Goal: Information Seeking & Learning: Learn about a topic

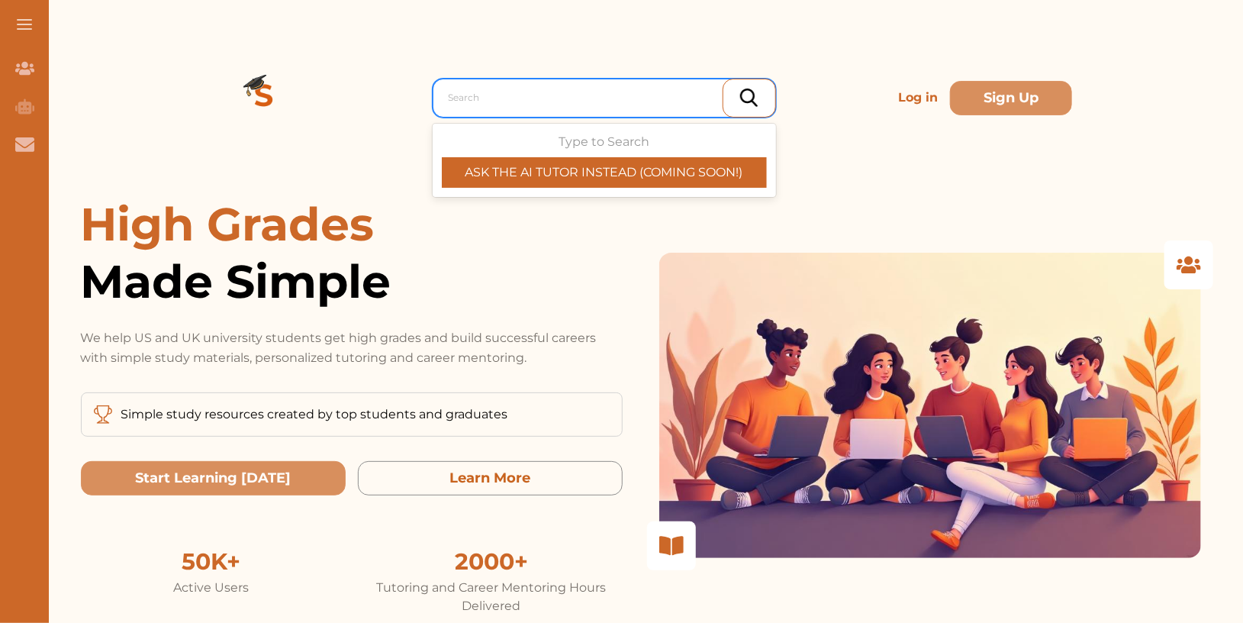
click at [653, 97] on div at bounding box center [608, 97] width 319 height 21
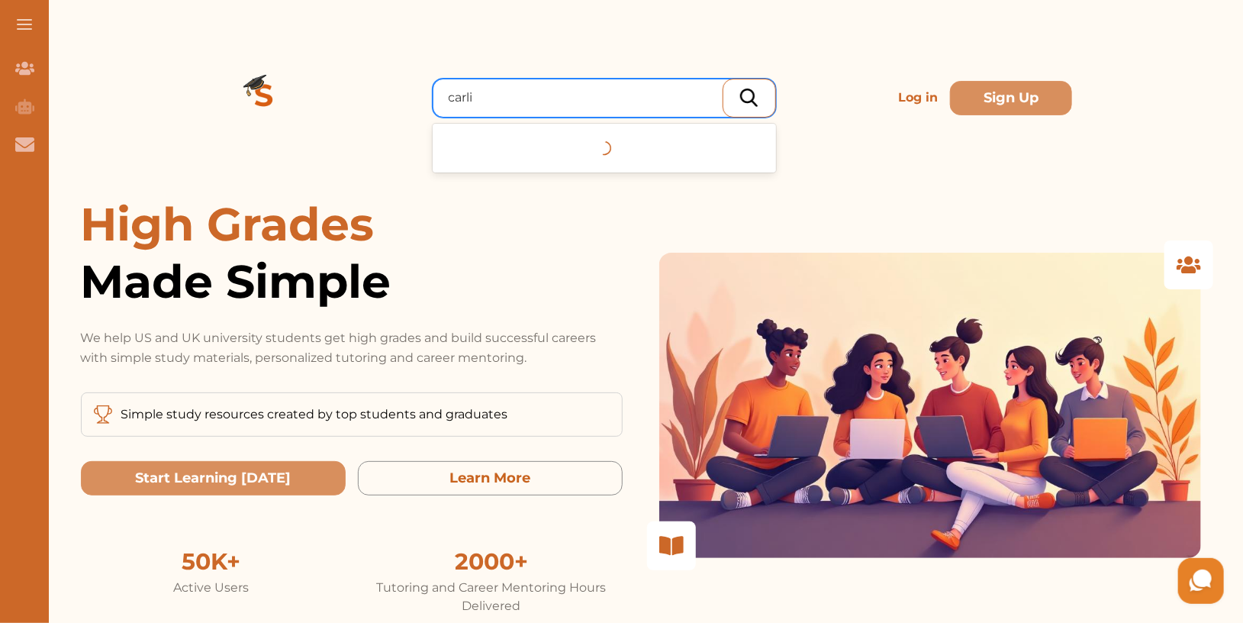
type input "carlil"
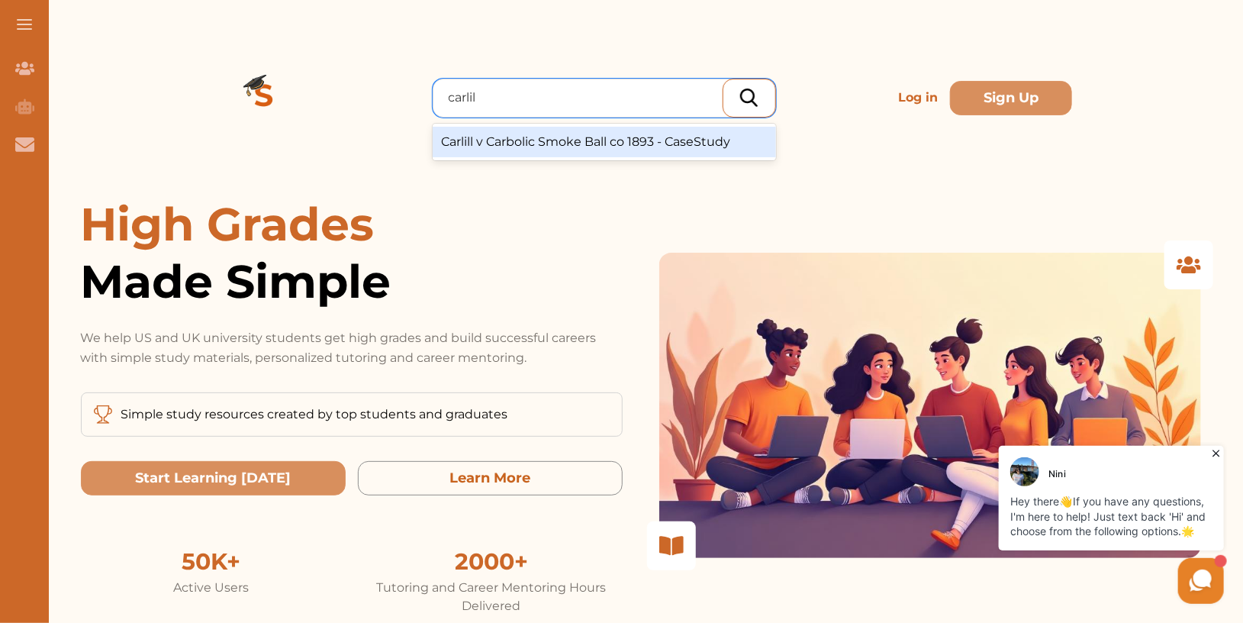
click at [614, 143] on div "Carlill v Carbolic Smoke Ball co 1893 - CaseStudy" at bounding box center [604, 142] width 343 height 31
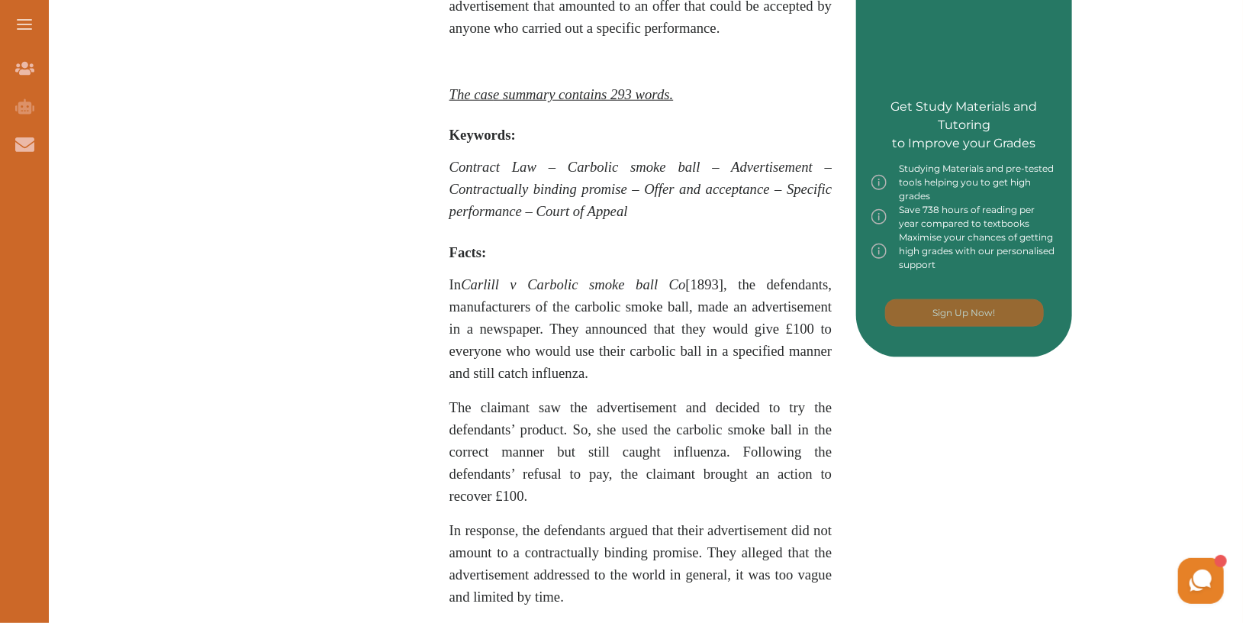
scroll to position [736, 0]
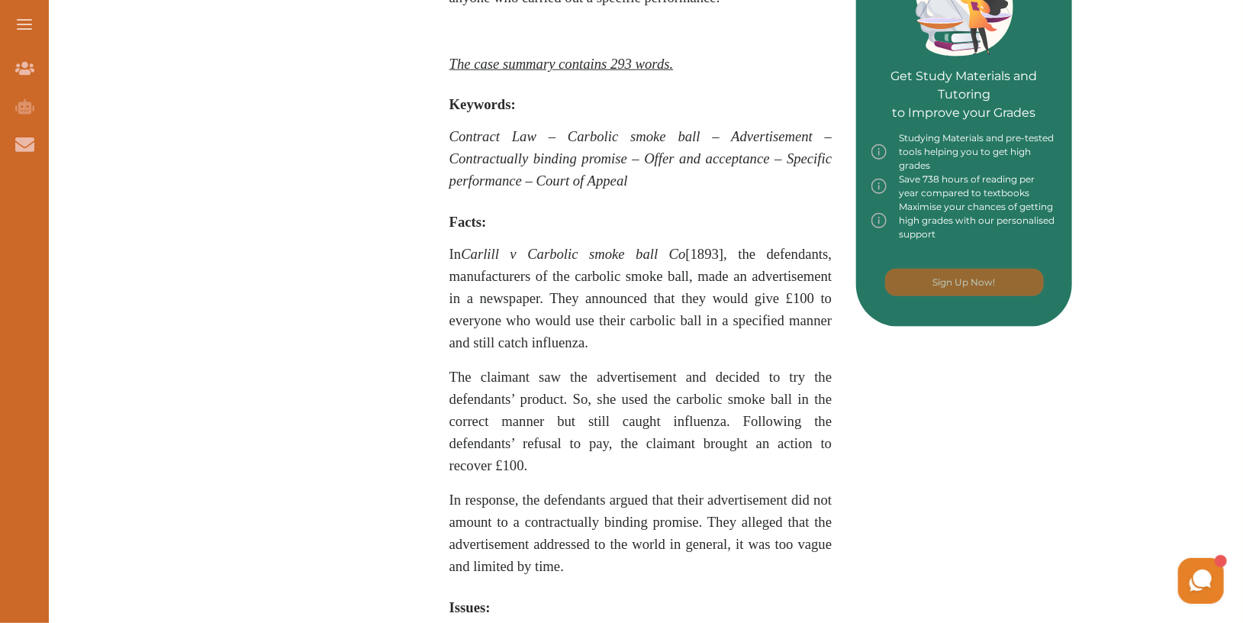
click at [696, 328] on p "In Carlill v Carbolic smoke ball Co [1893] , the defendants, manufacturers of t…" at bounding box center [641, 298] width 383 height 111
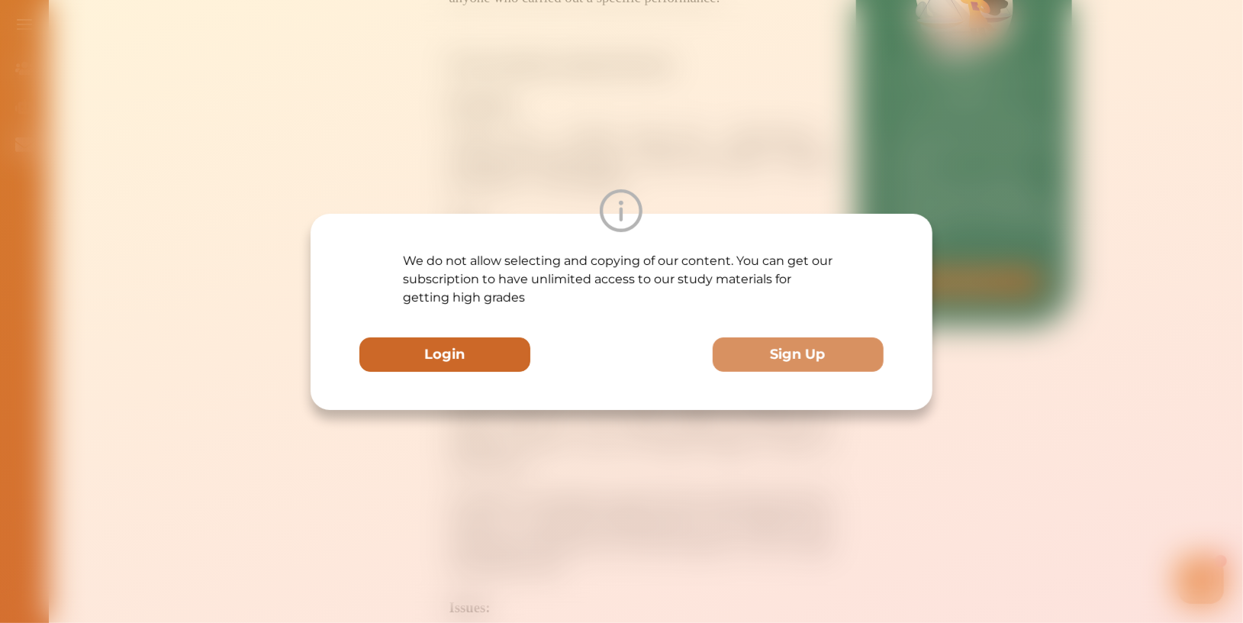
click at [423, 343] on button "Login" at bounding box center [444, 354] width 171 height 34
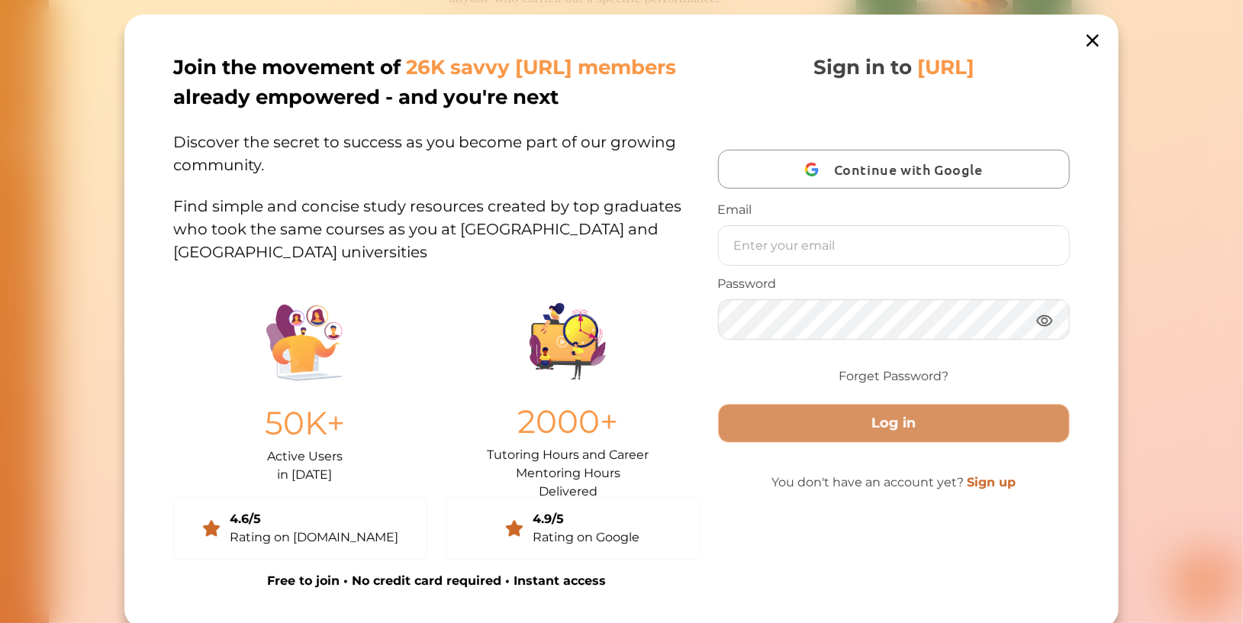
click at [1091, 39] on icon at bounding box center [1092, 40] width 21 height 21
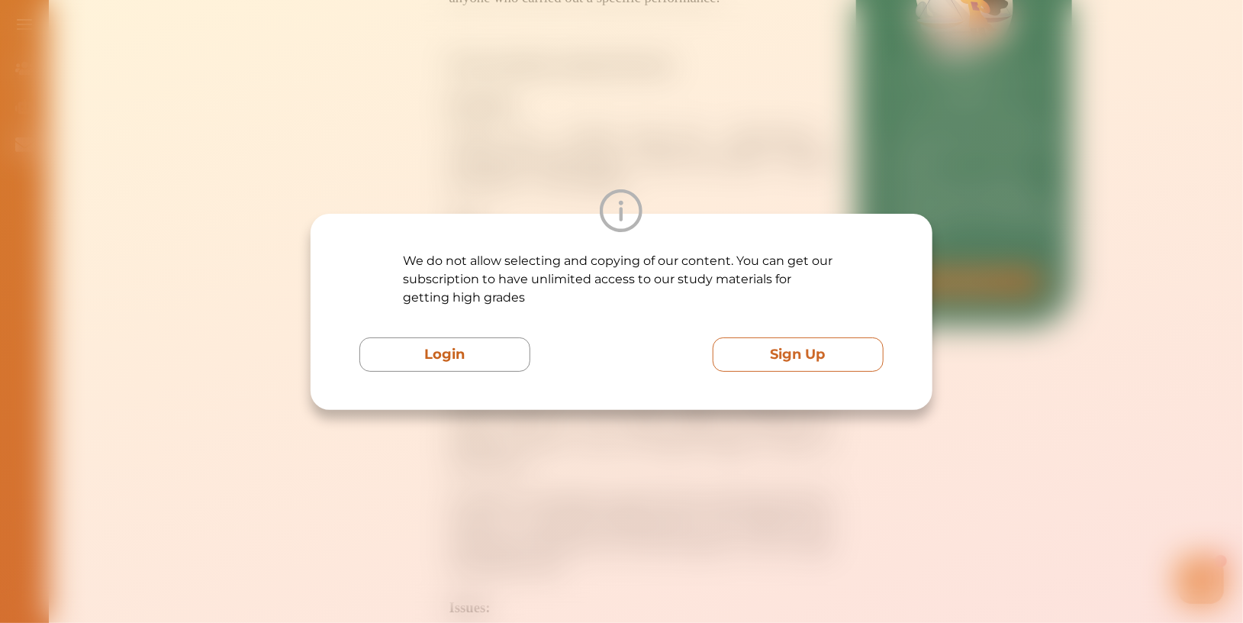
click at [820, 343] on button "Sign Up" at bounding box center [798, 354] width 171 height 34
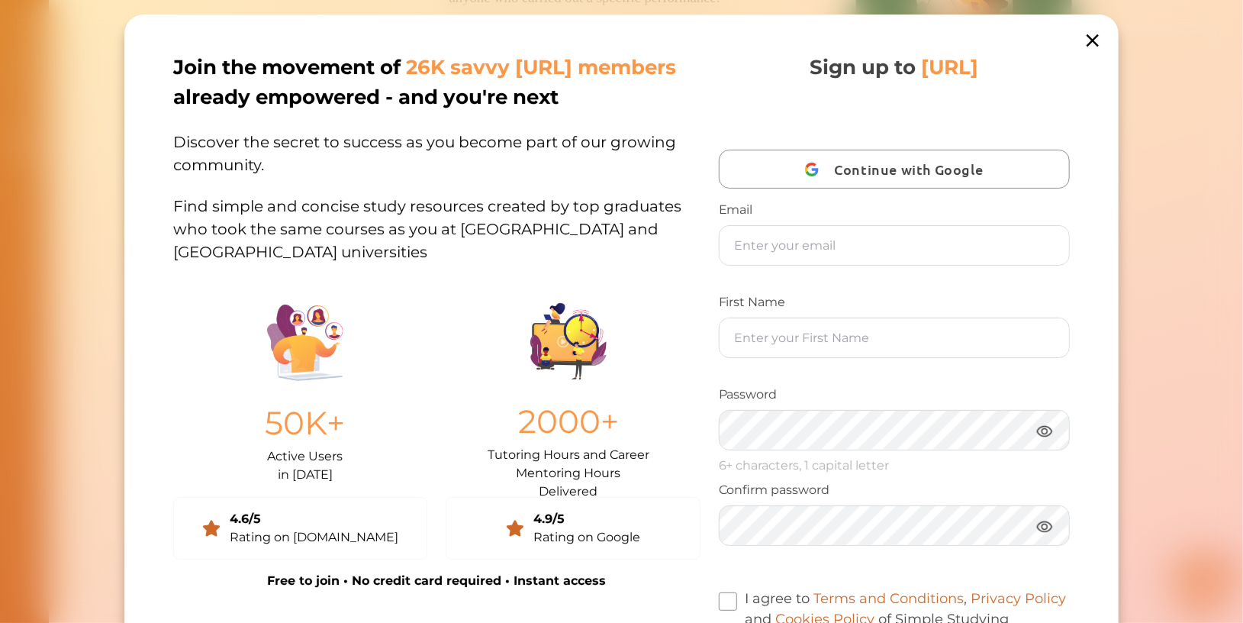
click at [1085, 38] on icon at bounding box center [1092, 40] width 21 height 21
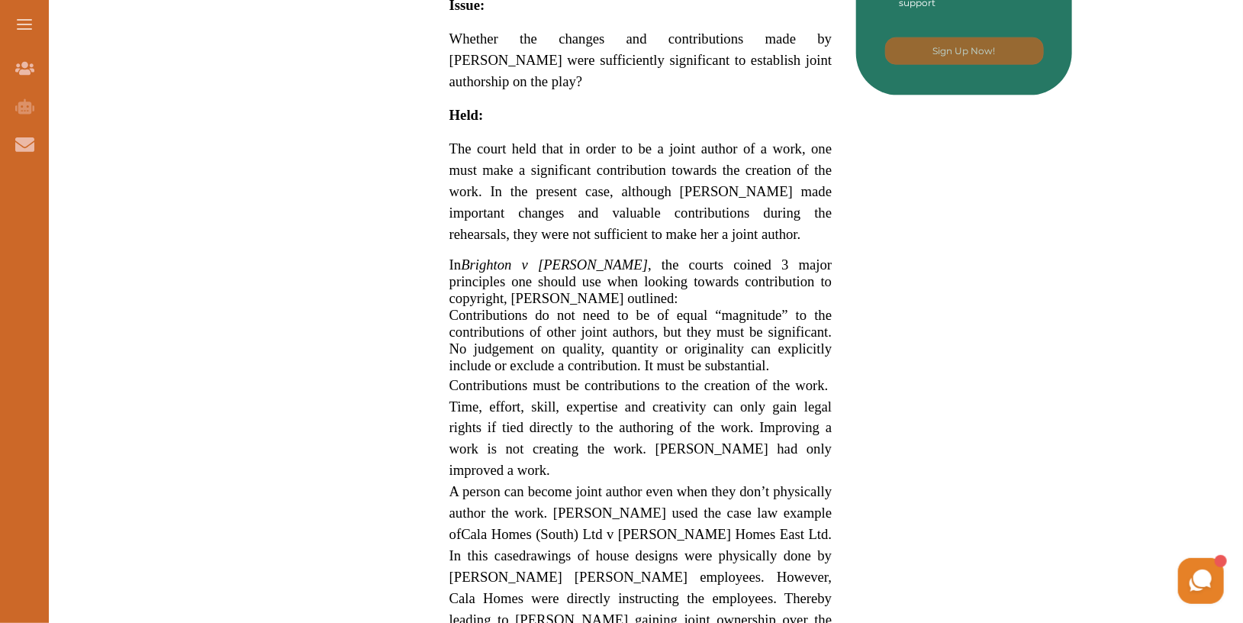
scroll to position [962, 0]
